Goal: Find specific page/section: Find specific page/section

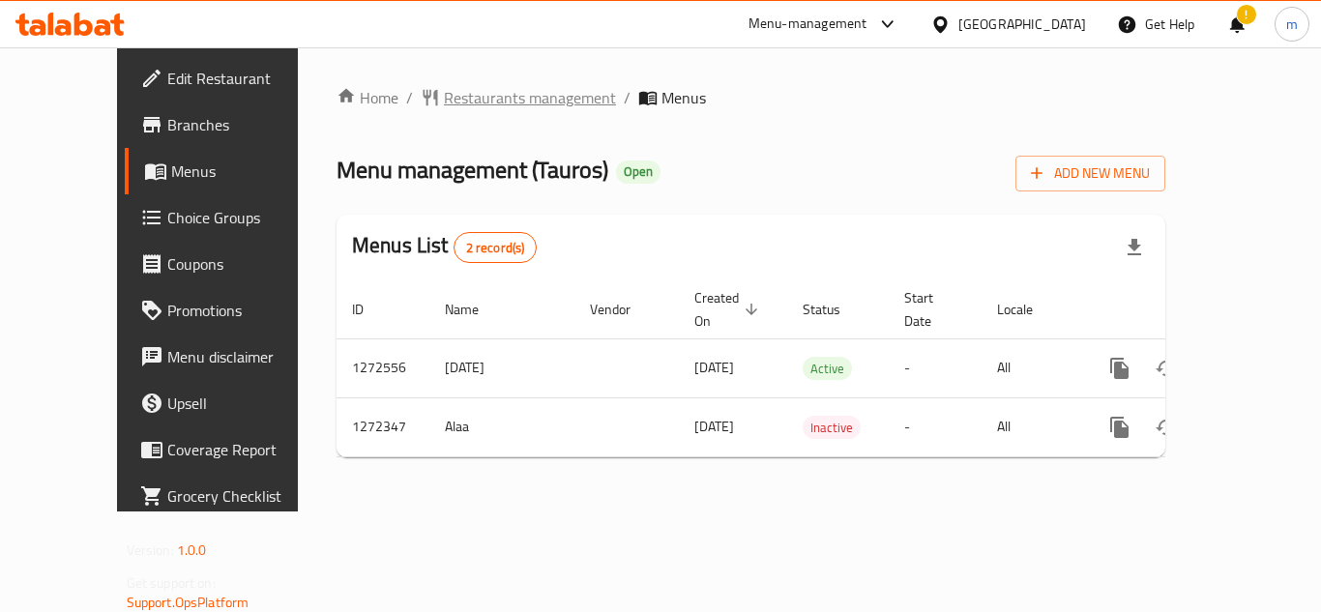
click at [485, 107] on span "Restaurants management" at bounding box center [530, 97] width 172 height 23
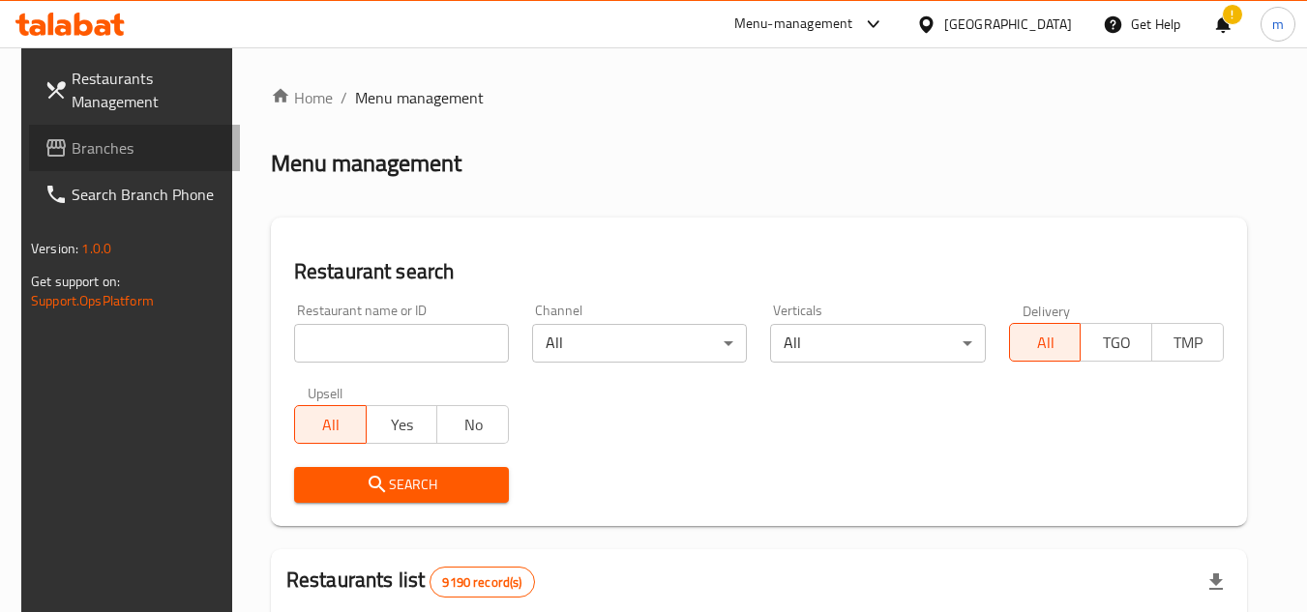
click at [164, 151] on span "Branches" at bounding box center [148, 147] width 153 height 23
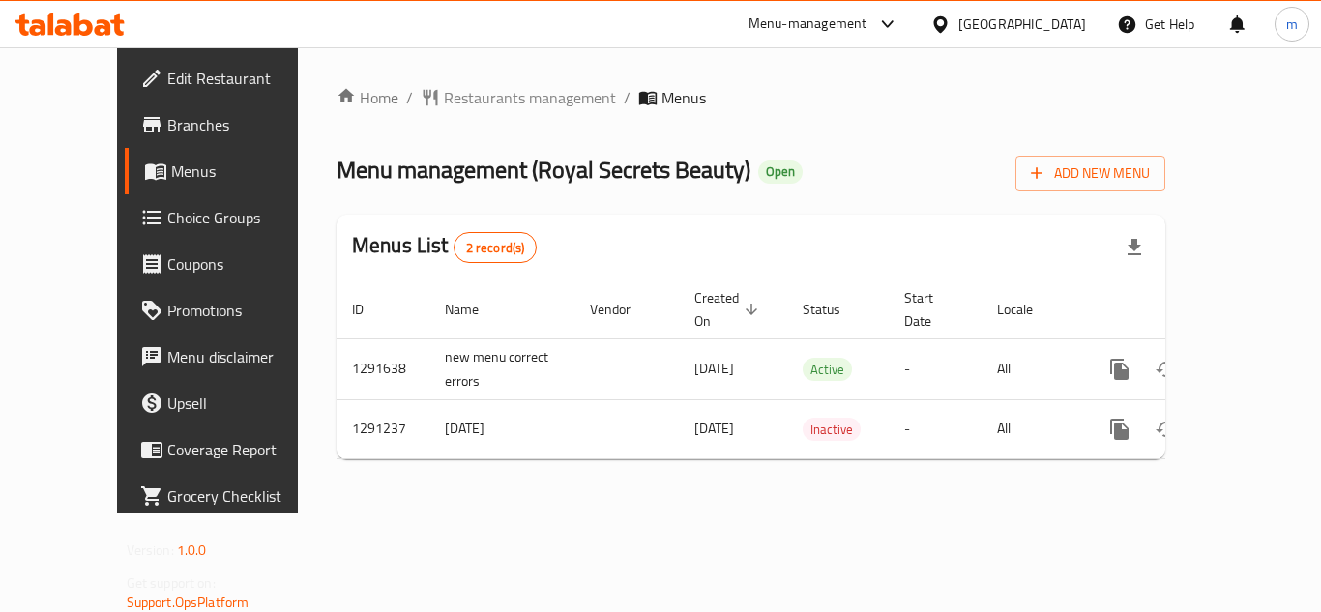
click at [780, 195] on div "Home / Restaurants management / Menus Menu management ( Royal Secrets Beauty ) …" at bounding box center [751, 280] width 829 height 389
click at [1067, 24] on div "[GEOGRAPHIC_DATA]" at bounding box center [1022, 24] width 128 height 21
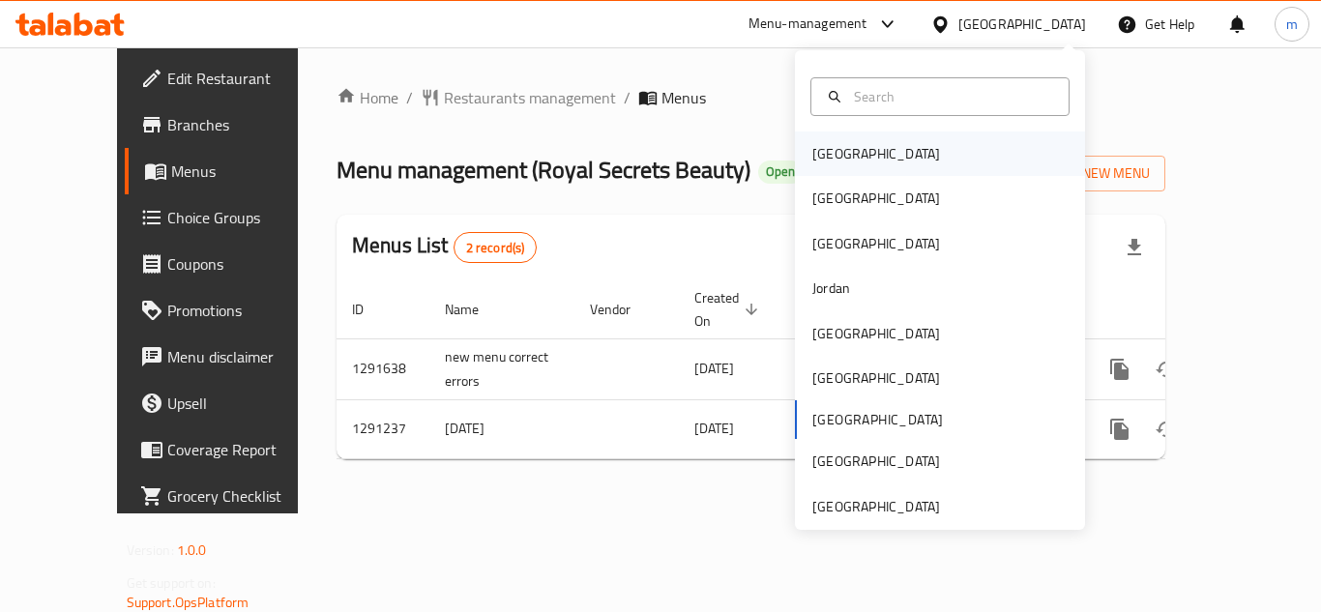
click at [948, 154] on div "Bahrain" at bounding box center [940, 154] width 290 height 44
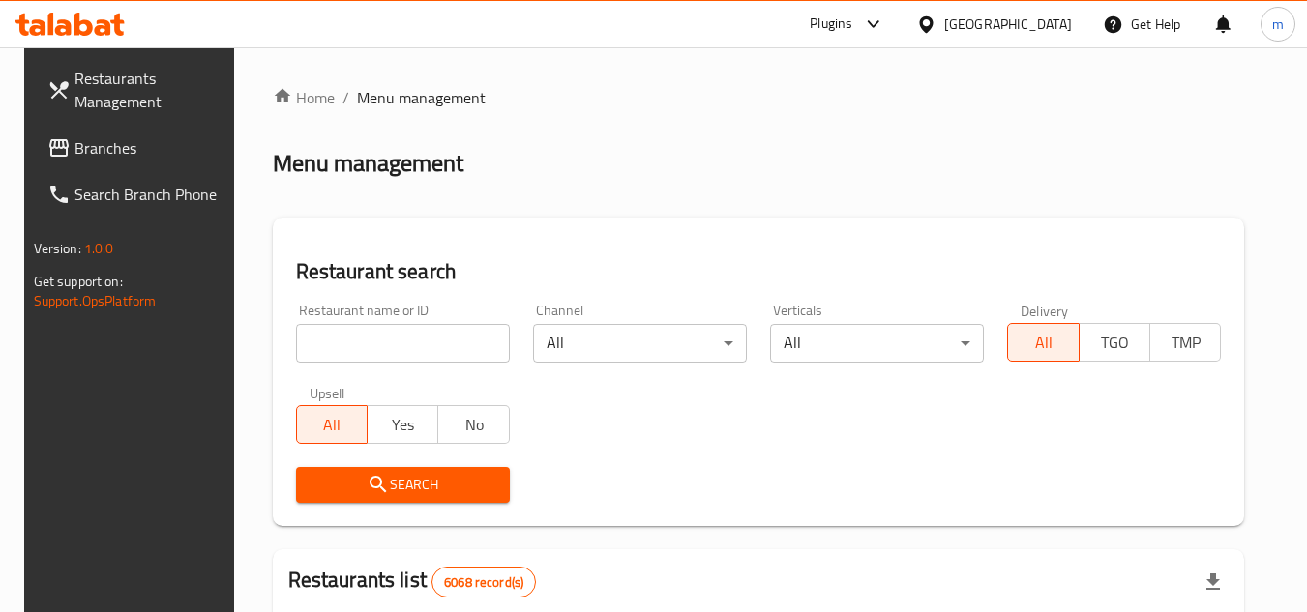
click at [89, 152] on span "Branches" at bounding box center [150, 147] width 153 height 23
